Goal: Find specific fact: Find contact information

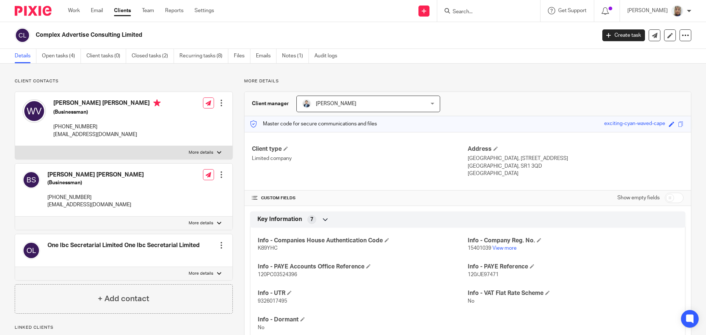
click at [466, 14] on input "Search" at bounding box center [485, 12] width 66 height 7
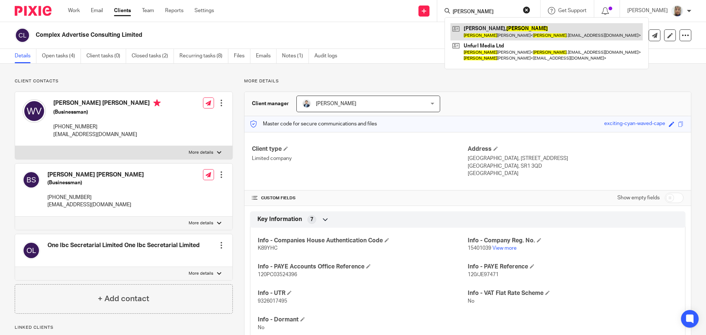
type input "[PERSON_NAME]"
click at [489, 28] on link at bounding box center [547, 31] width 192 height 17
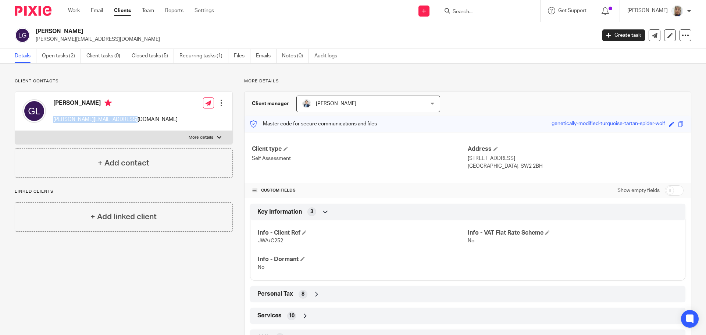
drag, startPoint x: 128, startPoint y: 119, endPoint x: 54, endPoint y: 120, distance: 73.2
click at [54, 120] on div "[PERSON_NAME] [PERSON_NAME][EMAIL_ADDRESS][DOMAIN_NAME] Edit contact Create cli…" at bounding box center [123, 111] width 217 height 39
copy p "[PERSON_NAME][EMAIL_ADDRESS][DOMAIN_NAME]"
